Goal: Navigation & Orientation: Find specific page/section

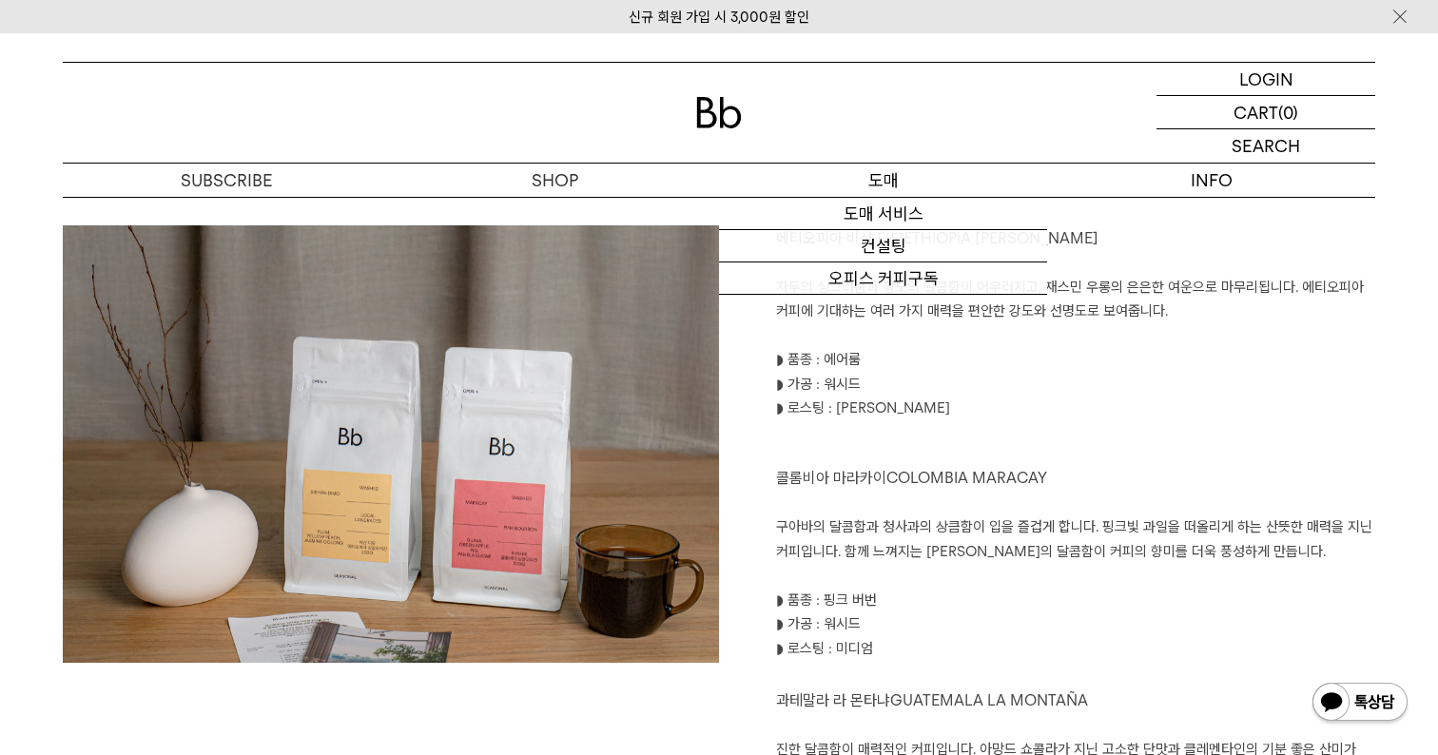
click at [863, 179] on p "도매" at bounding box center [883, 180] width 328 height 33
click at [868, 205] on link "도매 서비스" at bounding box center [883, 214] width 328 height 32
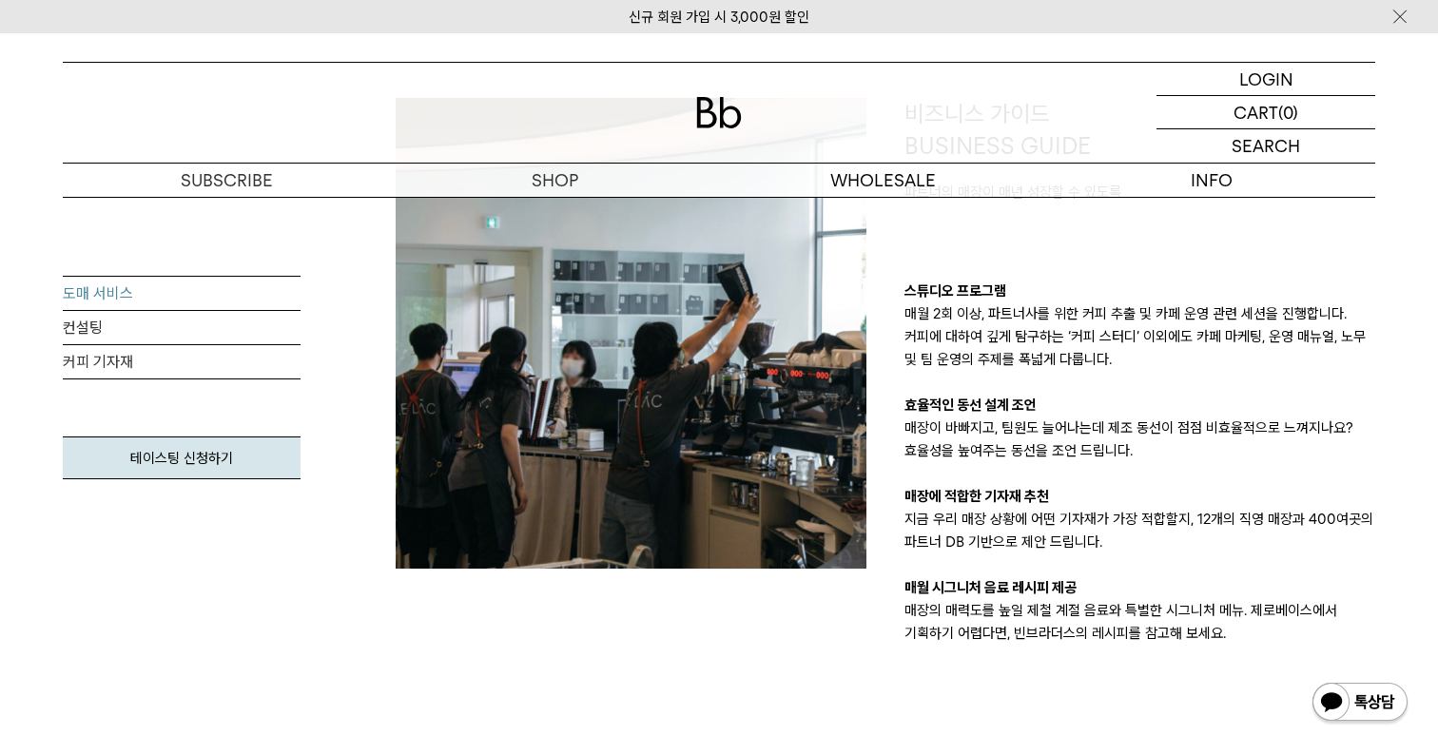
scroll to position [1764, 0]
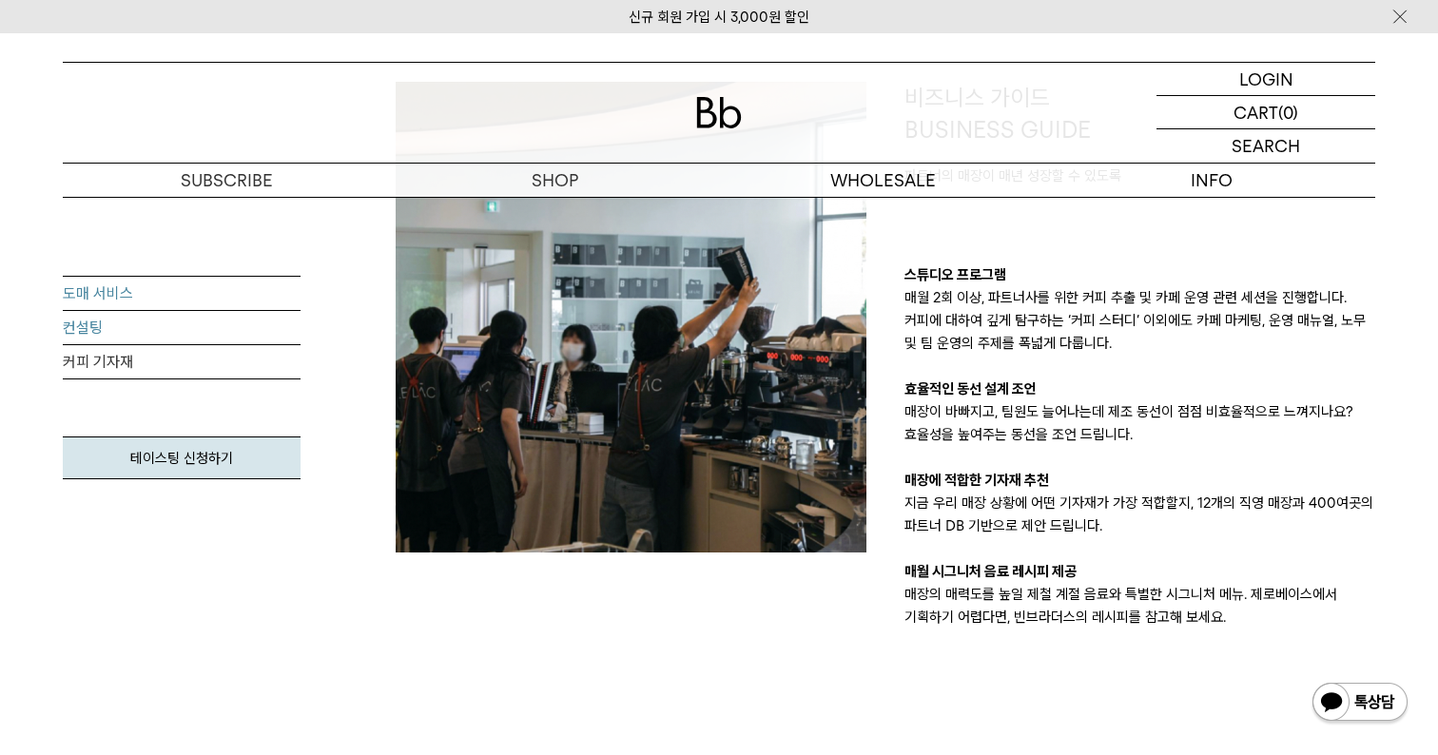
click at [241, 330] on link "컨설팅" at bounding box center [182, 328] width 238 height 34
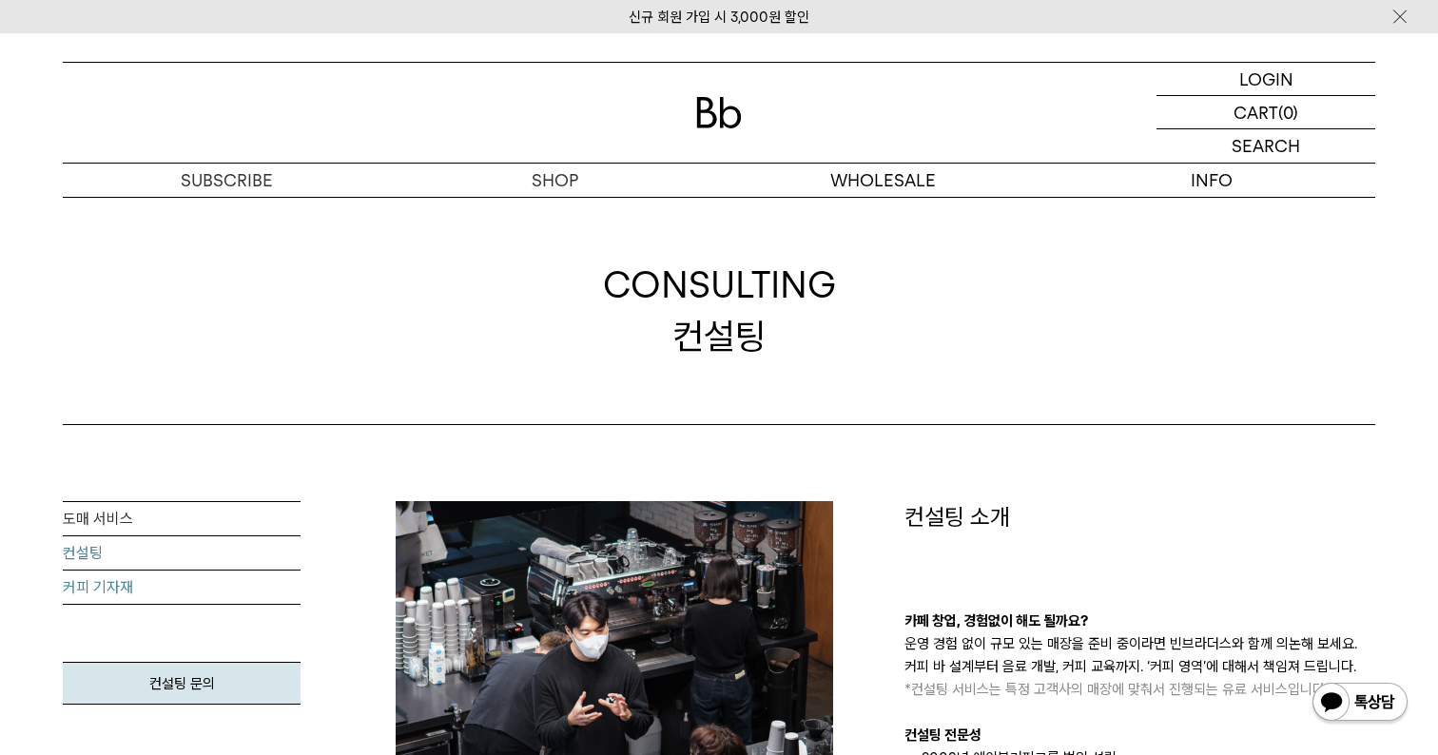
click at [113, 588] on link "커피 기자재" at bounding box center [182, 587] width 238 height 34
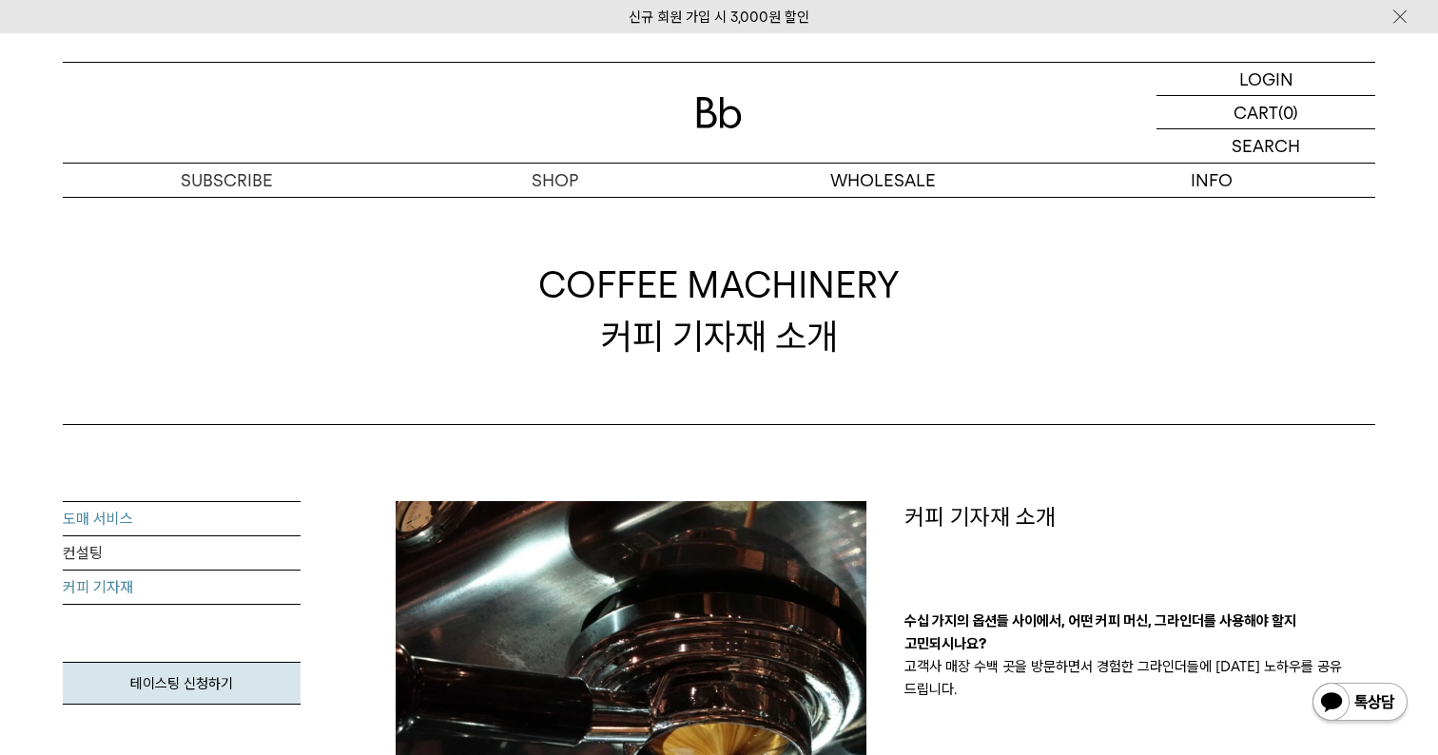
click at [90, 514] on link "도매 서비스" at bounding box center [182, 519] width 238 height 34
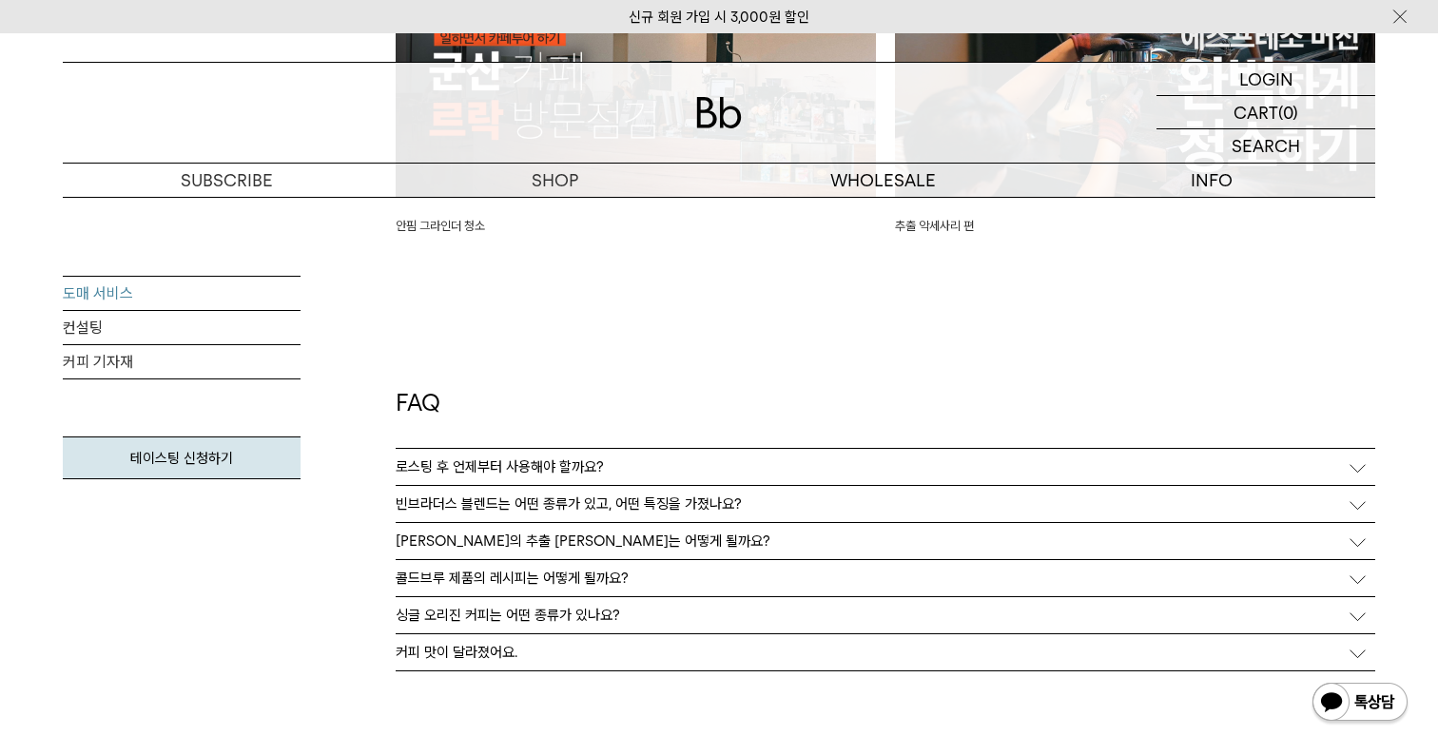
scroll to position [4780, 0]
